Goal: Task Accomplishment & Management: Use online tool/utility

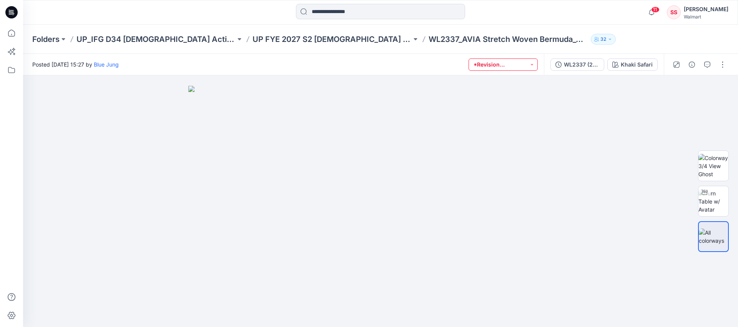
click at [516, 66] on button "*Revision Requested" at bounding box center [503, 64] width 69 height 12
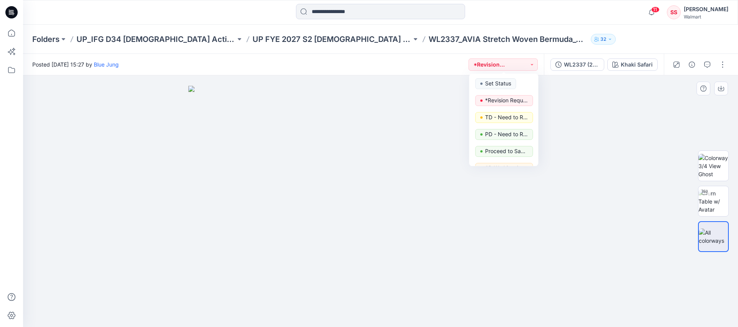
click at [594, 108] on div at bounding box center [380, 200] width 715 height 251
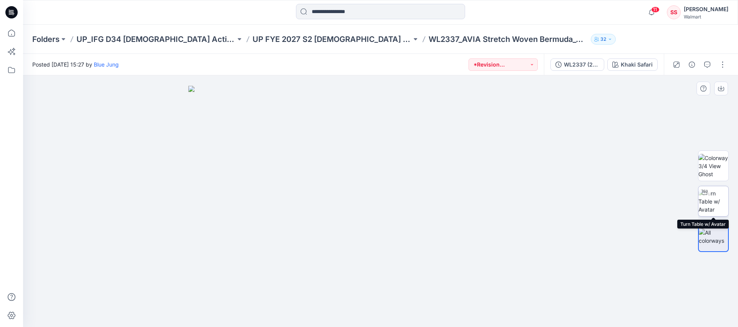
click at [720, 208] on img at bounding box center [714, 201] width 30 height 24
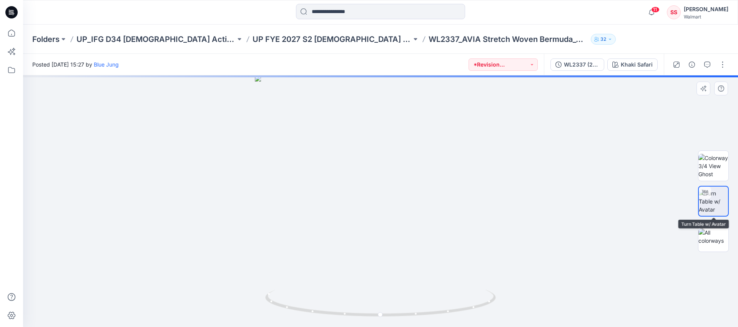
click at [720, 208] on img at bounding box center [713, 201] width 29 height 24
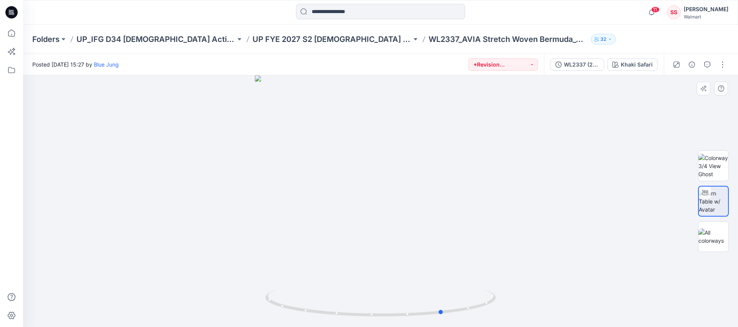
drag, startPoint x: 330, startPoint y: 313, endPoint x: 624, endPoint y: 325, distance: 293.7
click at [624, 325] on div at bounding box center [380, 200] width 715 height 251
drag, startPoint x: 289, startPoint y: 307, endPoint x: 301, endPoint y: 255, distance: 53.3
click at [306, 315] on icon at bounding box center [381, 304] width 233 height 29
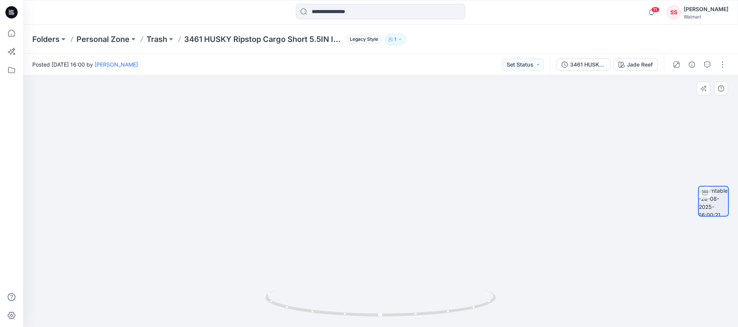
click at [480, 268] on img at bounding box center [380, 120] width 577 height 414
drag, startPoint x: 486, startPoint y: 304, endPoint x: 379, endPoint y: 301, distance: 106.6
click at [379, 301] on icon at bounding box center [381, 304] width 233 height 29
drag, startPoint x: 281, startPoint y: 306, endPoint x: 367, endPoint y: 308, distance: 86.2
click at [367, 308] on icon at bounding box center [381, 304] width 233 height 29
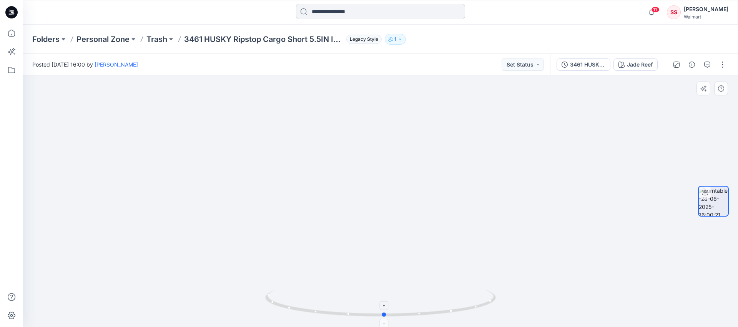
drag, startPoint x: 271, startPoint y: 302, endPoint x: 300, endPoint y: 303, distance: 28.5
click at [298, 305] on icon at bounding box center [381, 304] width 233 height 29
